Goal: Understand process/instructions: Learn about a topic

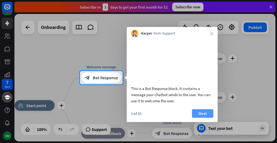
click at [208, 117] on button "Next" at bounding box center [202, 113] width 21 height 9
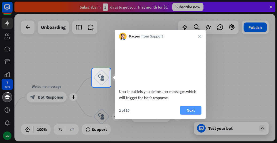
click at [191, 114] on button "Next" at bounding box center [190, 110] width 21 height 9
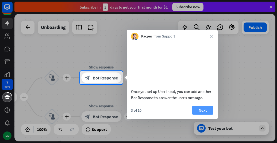
click at [197, 114] on button "Next" at bounding box center [202, 110] width 21 height 9
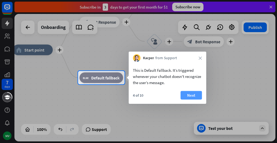
click at [193, 95] on button "Next" at bounding box center [190, 95] width 21 height 9
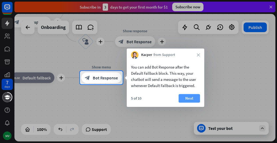
click at [193, 96] on button "Next" at bounding box center [188, 98] width 21 height 9
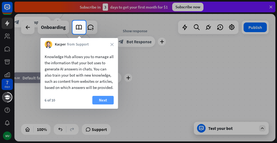
click at [103, 104] on button "Next" at bounding box center [102, 100] width 21 height 9
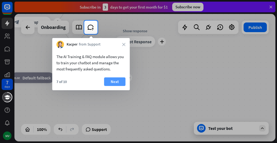
click at [122, 79] on button "Next" at bounding box center [114, 81] width 21 height 9
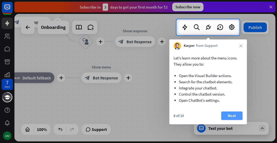
click at [229, 113] on button "Next" at bounding box center [231, 115] width 21 height 9
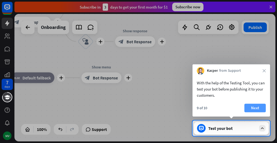
click at [252, 103] on button "Next" at bounding box center [254, 107] width 21 height 9
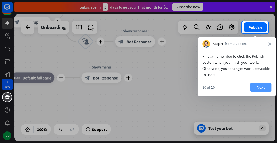
click at [267, 87] on button "Next" at bounding box center [260, 87] width 21 height 9
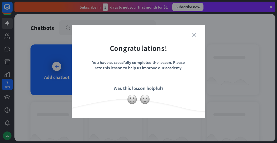
click at [195, 33] on icon "close" at bounding box center [194, 35] width 4 height 4
